Goal: Transaction & Acquisition: Purchase product/service

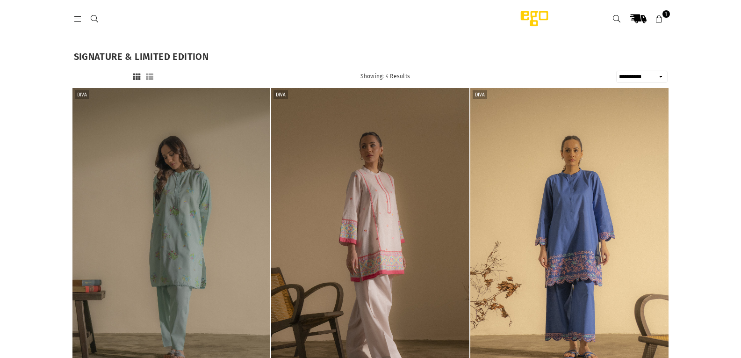
select select "**********"
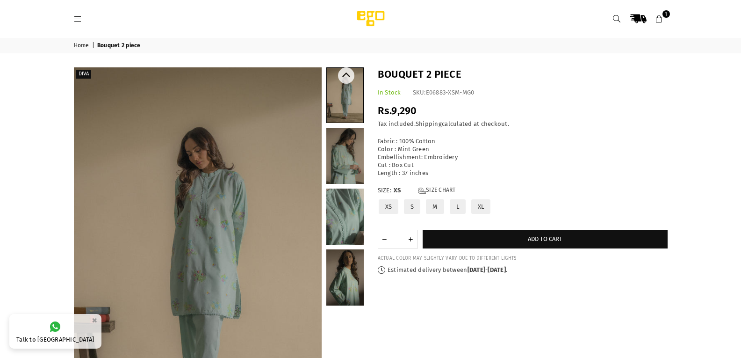
click at [351, 166] on link at bounding box center [344, 156] width 37 height 56
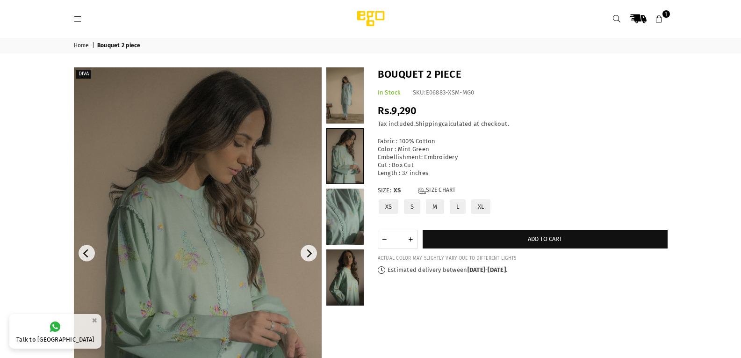
click at [220, 257] on img at bounding box center [198, 253] width 248 height 372
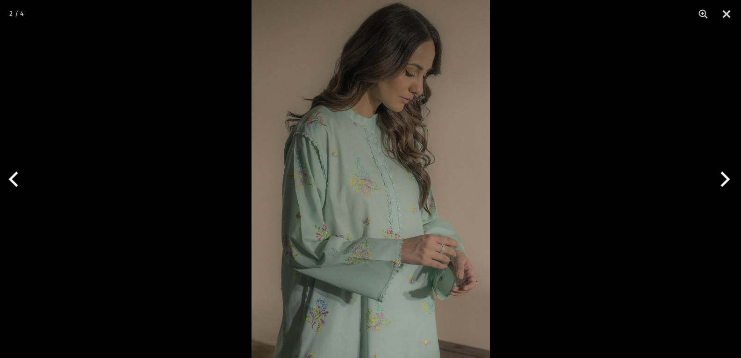
click at [220, 257] on div at bounding box center [370, 179] width 741 height 358
click at [733, 18] on button "Close" at bounding box center [726, 14] width 23 height 28
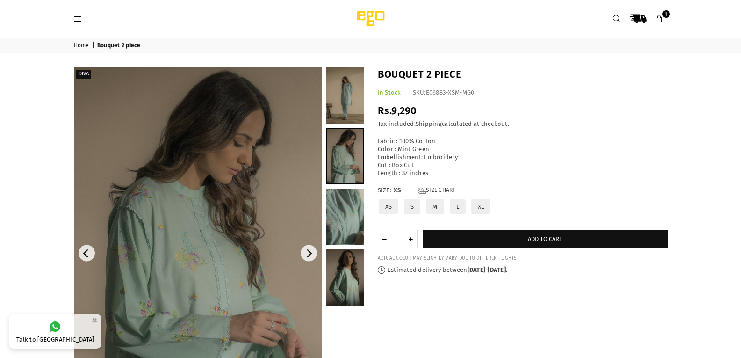
click at [256, 181] on img at bounding box center [198, 253] width 248 height 372
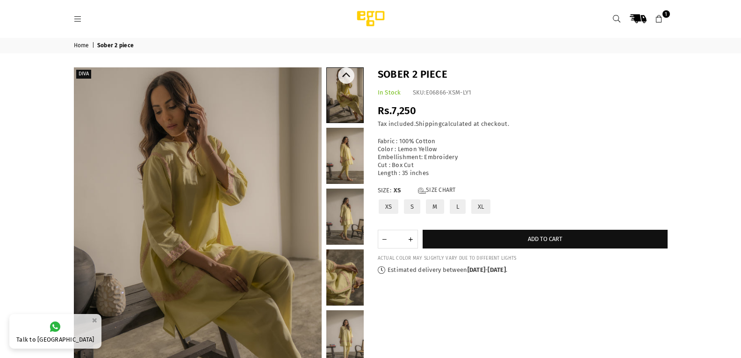
click at [353, 169] on link at bounding box center [344, 156] width 37 height 56
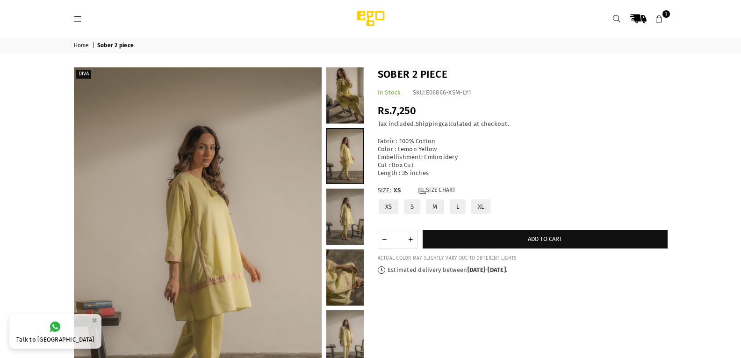
scroll to position [96, 0]
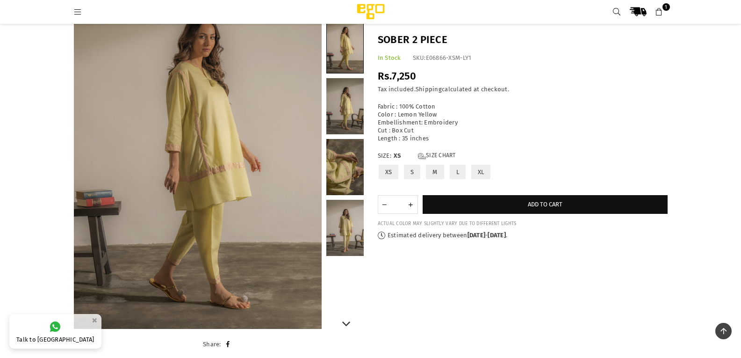
click at [355, 219] on link at bounding box center [344, 228] width 37 height 56
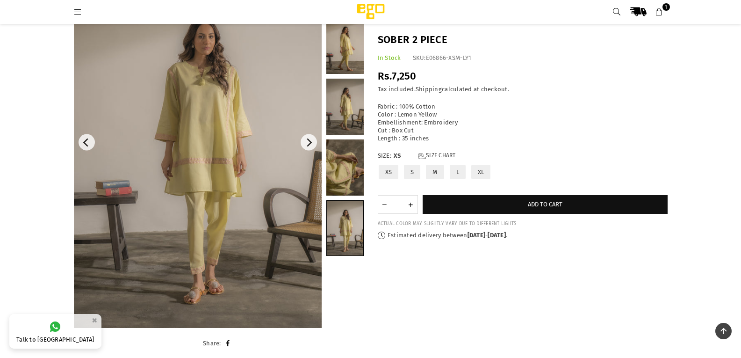
click at [198, 171] on img at bounding box center [198, 142] width 248 height 371
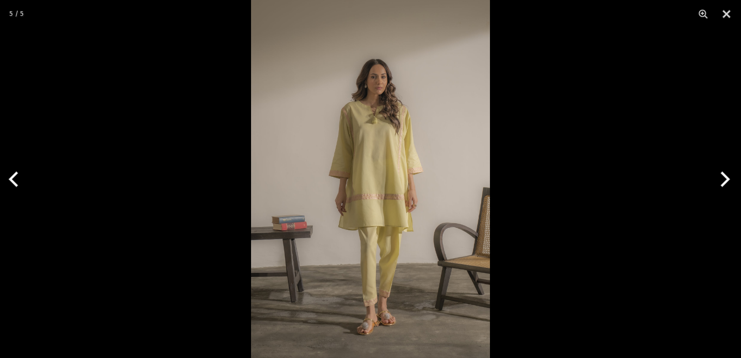
click at [433, 190] on img at bounding box center [370, 179] width 239 height 358
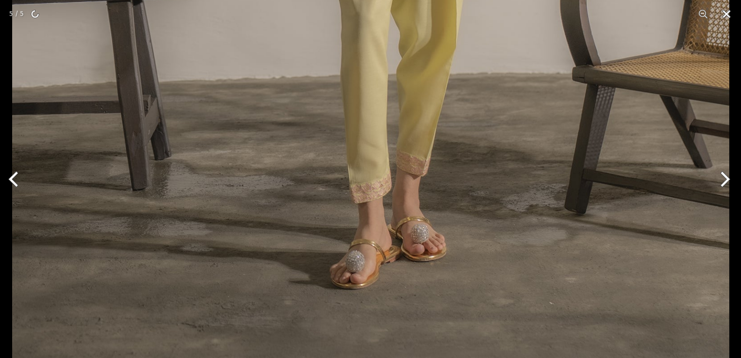
click at [730, 15] on button "Close" at bounding box center [726, 14] width 23 height 28
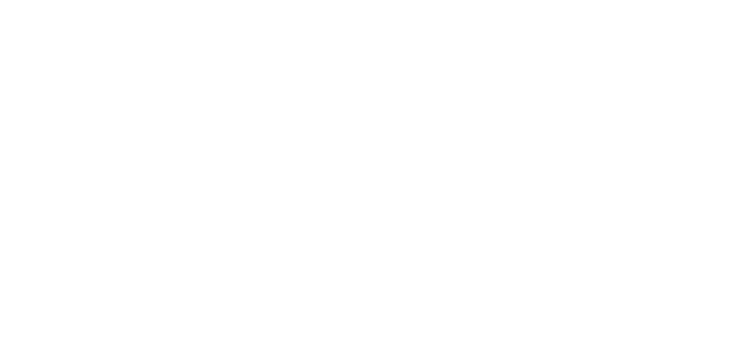
select select "**********"
